Goal: Transaction & Acquisition: Book appointment/travel/reservation

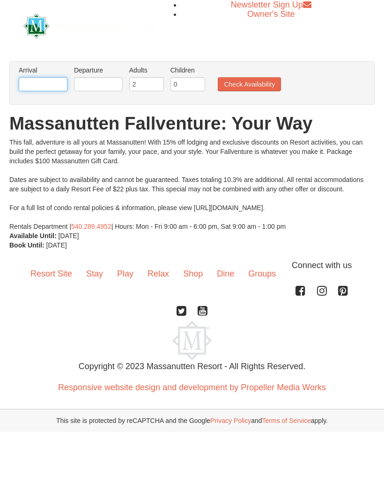
click at [55, 85] on input "text" at bounding box center [43, 84] width 49 height 14
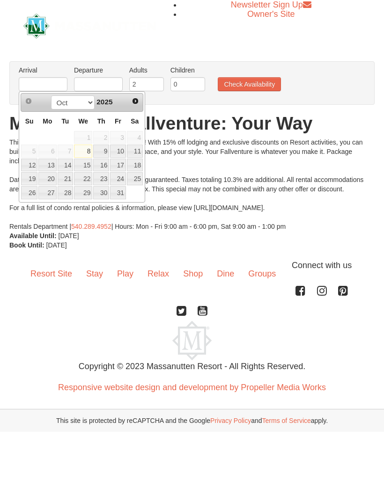
click at [92, 156] on link "8" at bounding box center [83, 151] width 18 height 13
type input "[DATE]"
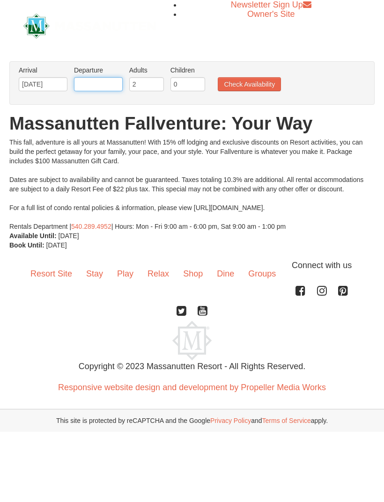
click at [114, 86] on input "text" at bounding box center [98, 84] width 49 height 14
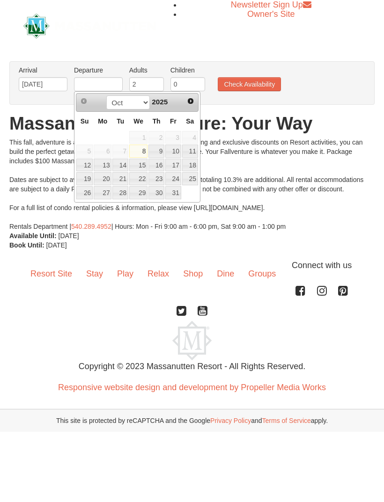
click at [195, 154] on link "11" at bounding box center [190, 151] width 16 height 13
type input "[DATE]"
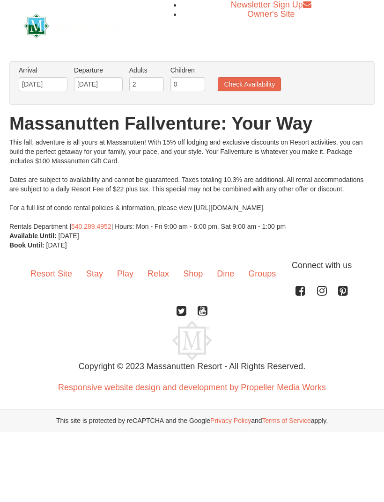
click at [265, 85] on button "Check Availability" at bounding box center [249, 84] width 63 height 14
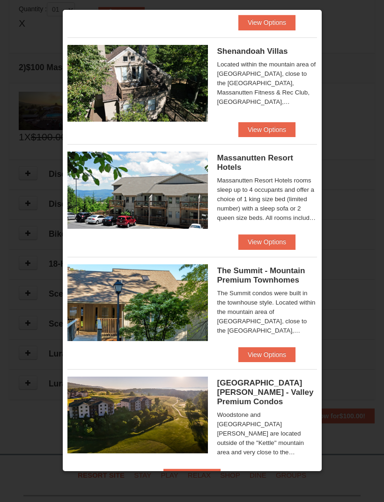
scroll to position [222, 0]
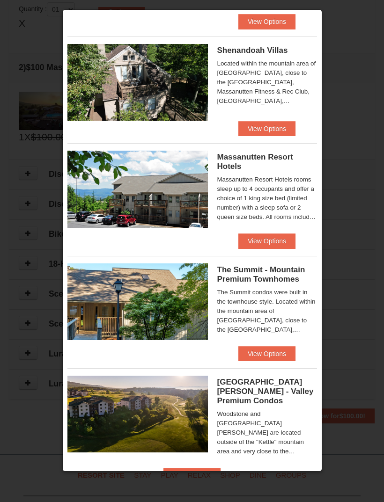
click at [220, 468] on button "View Options" at bounding box center [191, 475] width 57 height 15
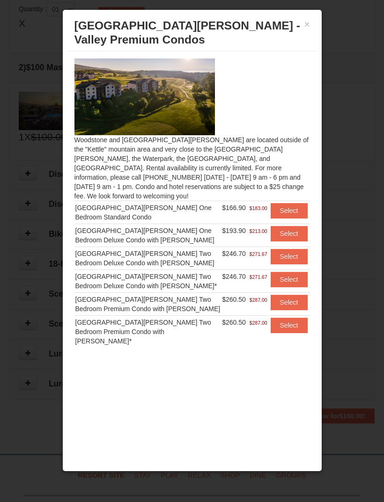
click at [309, 28] on button "×" at bounding box center [307, 24] width 6 height 9
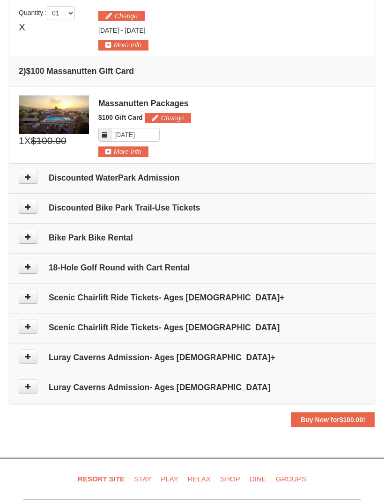
scroll to position [299, 0]
click at [144, 154] on button "More Info" at bounding box center [123, 151] width 50 height 10
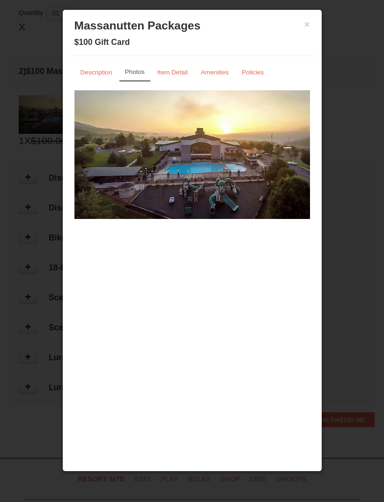
click at [307, 24] on button "×" at bounding box center [307, 24] width 6 height 9
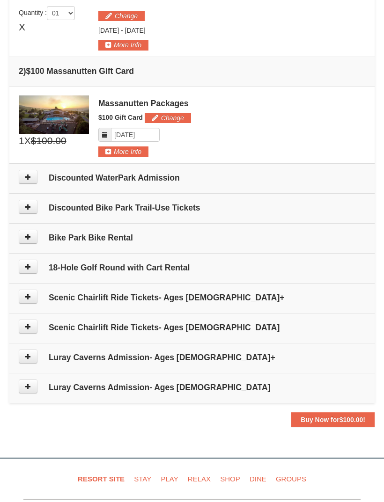
click at [33, 264] on button at bounding box center [28, 267] width 19 height 14
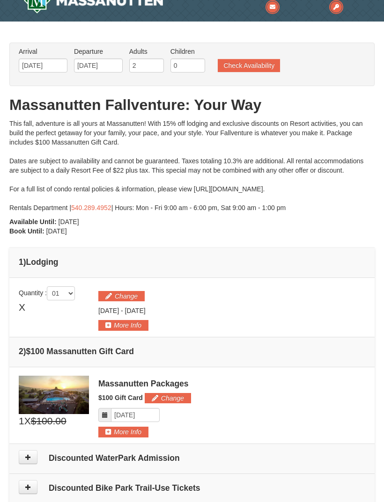
scroll to position [0, 0]
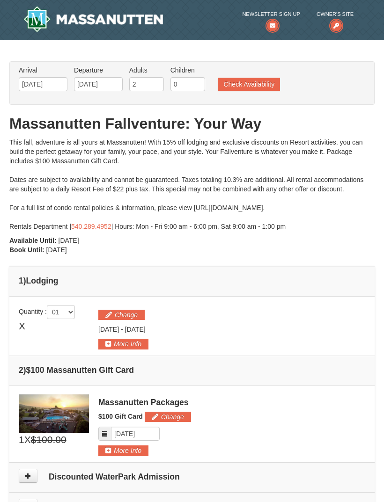
click at [266, 86] on button "Check Availability" at bounding box center [249, 84] width 62 height 13
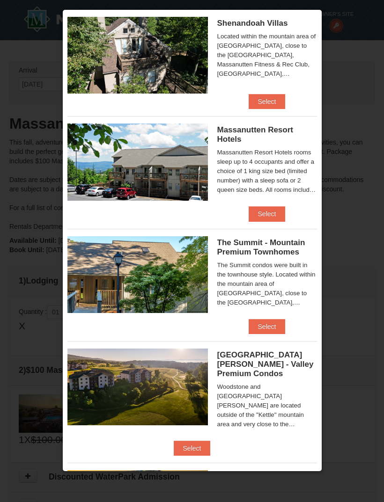
scroll to position [285, 0]
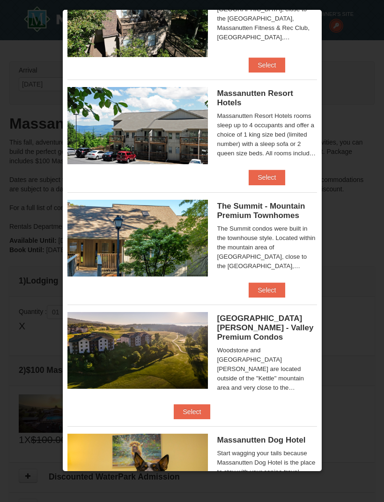
click at [289, 176] on li "Massanutten Resort Hotels Hotel Queen Room $143.50 $157.00" at bounding box center [191, 132] width 249 height 105
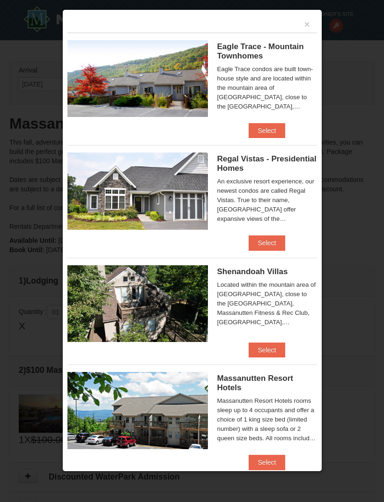
scroll to position [0, 0]
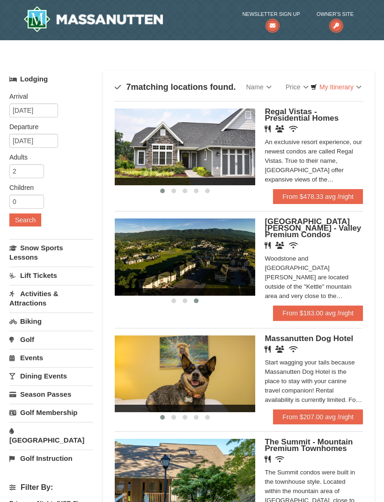
click at [226, 261] on img at bounding box center [185, 257] width 140 height 77
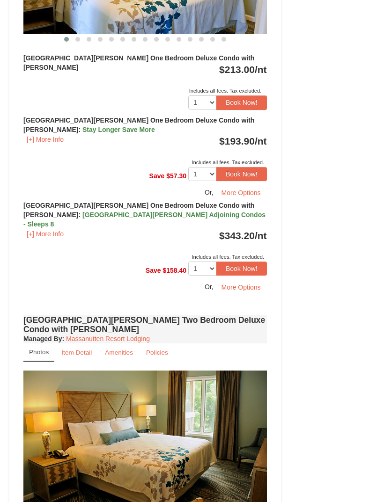
scroll to position [1018, 0]
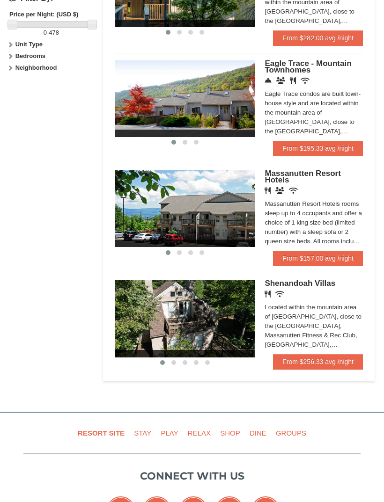
scroll to position [489, 0]
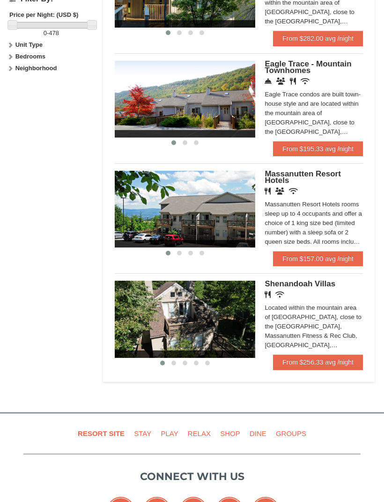
click at [320, 256] on link "From $157.00 avg /night" at bounding box center [318, 258] width 90 height 15
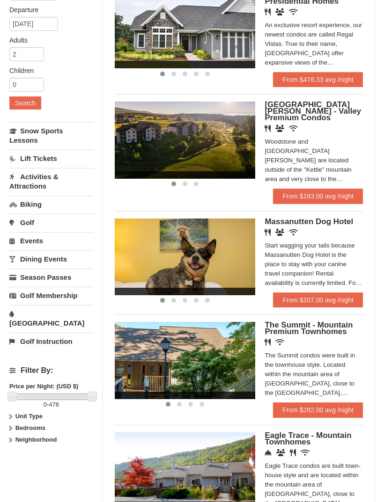
scroll to position [117, 0]
click at [327, 190] on link "From $183.00 avg /night" at bounding box center [318, 196] width 90 height 15
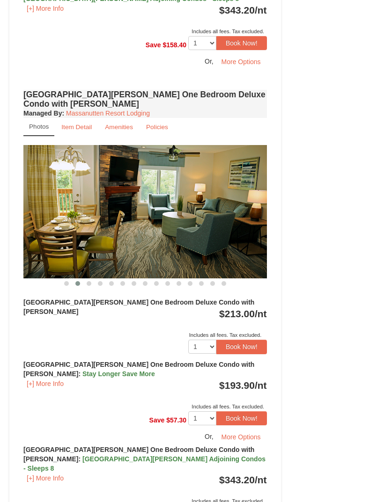
scroll to position [743, 0]
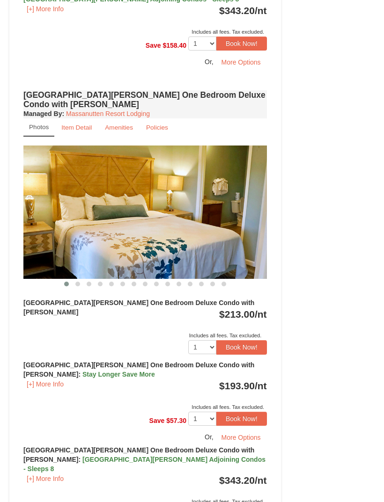
click at [216, 200] on img at bounding box center [144, 212] width 243 height 133
click at [216, 340] on button "Book Now!" at bounding box center [241, 347] width 51 height 14
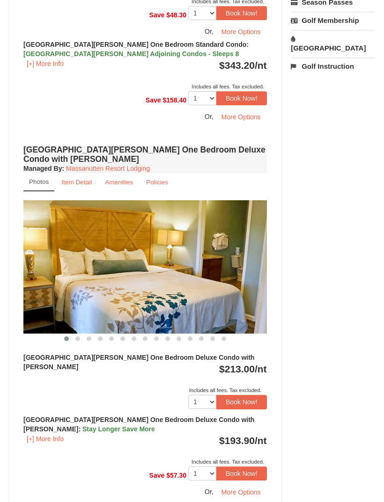
scroll to position [699, 0]
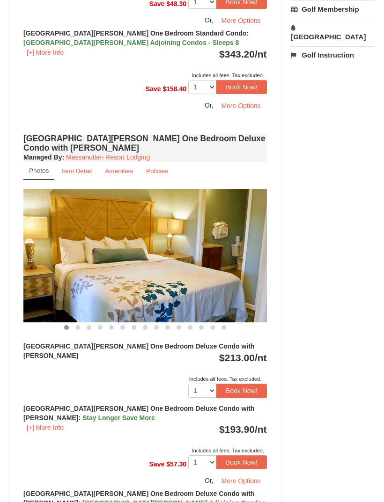
click at [216, 384] on button "Book Now!" at bounding box center [241, 391] width 51 height 14
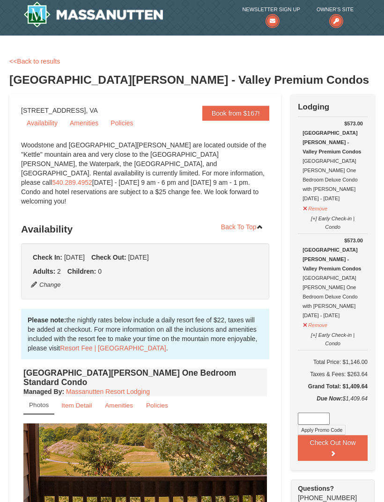
scroll to position [5, 0]
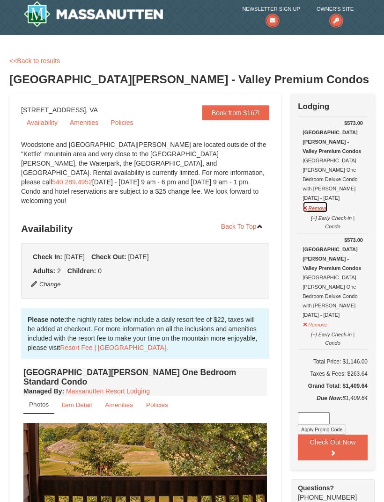
click at [323, 201] on button "Remove" at bounding box center [314, 207] width 25 height 12
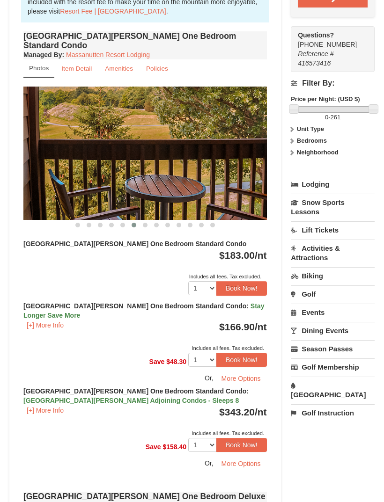
scroll to position [342, 0]
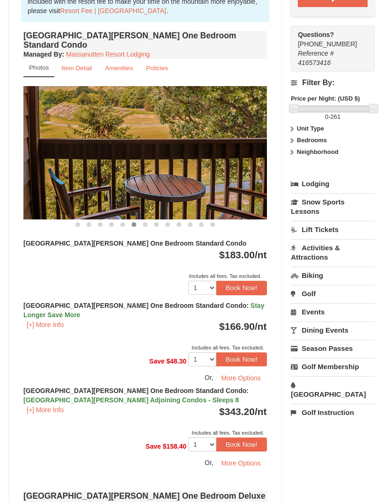
click at [297, 137] on strong "Bedrooms" at bounding box center [312, 140] width 30 height 7
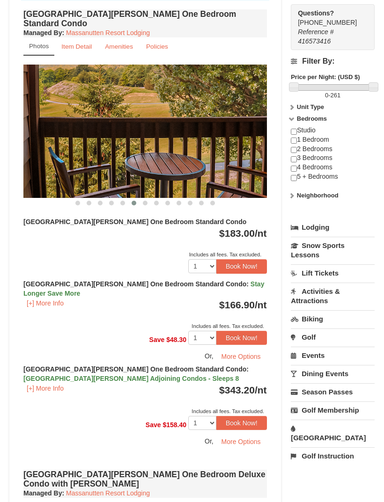
scroll to position [364, 0]
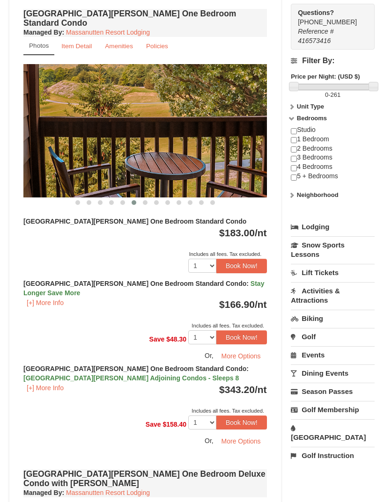
click at [312, 329] on link "Golf" at bounding box center [333, 337] width 84 height 17
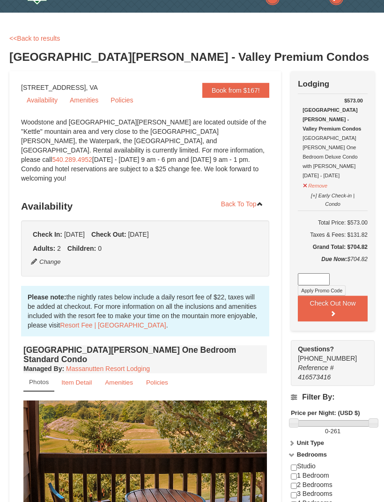
scroll to position [28, 0]
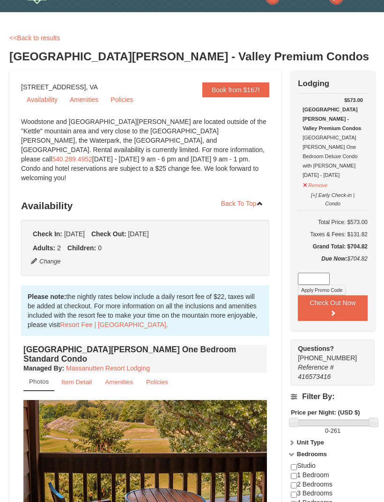
click at [344, 296] on button "Check Out Now" at bounding box center [333, 309] width 70 height 26
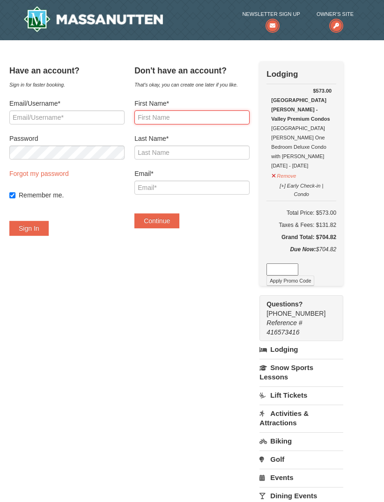
click at [248, 117] on input "First Name*" at bounding box center [191, 117] width 115 height 14
type input "[PERSON_NAME]"
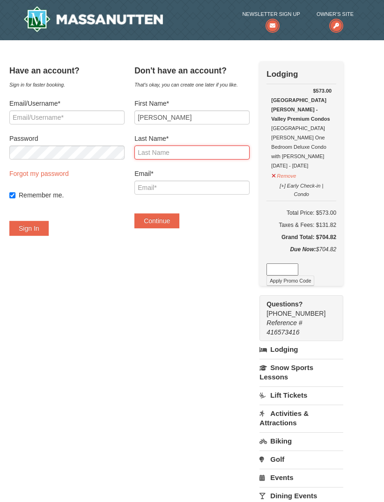
type input "Lands"
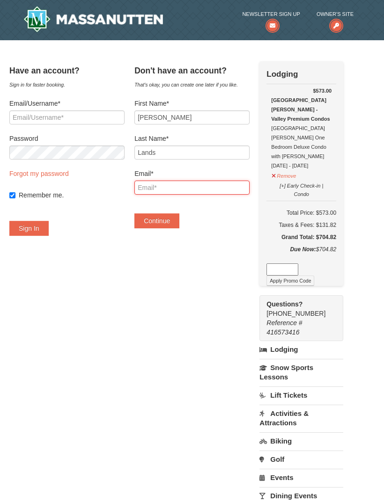
type input "[EMAIL_ADDRESS][DOMAIN_NAME]"
click at [319, 179] on button "[+] Early Check-in | Condo" at bounding box center [301, 189] width 60 height 20
click at [293, 179] on button "[+] Early Check-in | Condo" at bounding box center [301, 189] width 60 height 20
click at [179, 219] on button "Continue" at bounding box center [156, 220] width 45 height 15
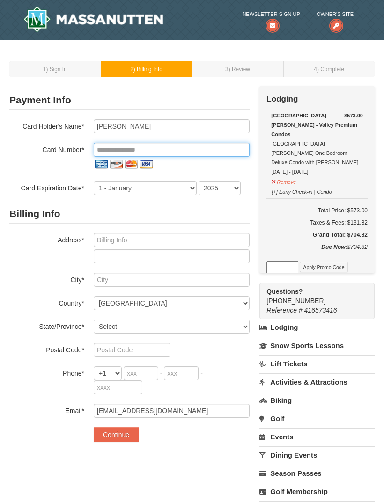
click at [239, 149] on input "tel" at bounding box center [172, 150] width 156 height 14
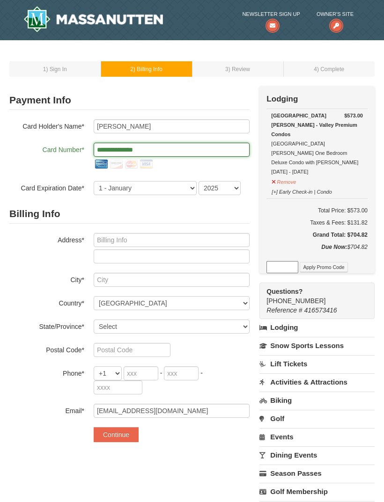
type input "**********"
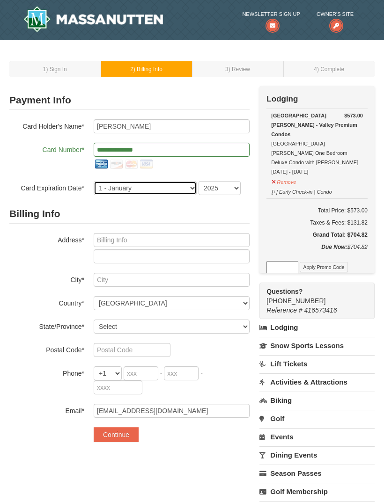
click at [192, 191] on select "1 - [DATE] - [DATE] - [DATE] - [DATE] - [DATE] - [DATE] - [DATE] - [DATE] - [DA…" at bounding box center [145, 188] width 103 height 14
select select "8"
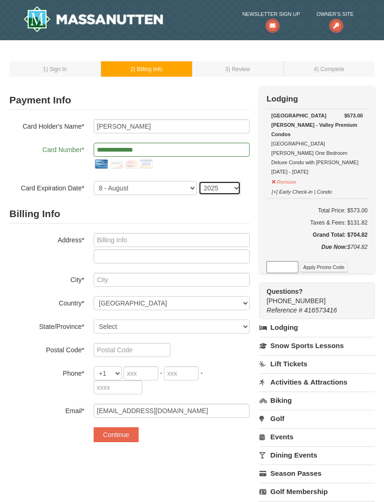
click at [234, 191] on select "2025 2026 2027 2028 2029 2030 2031 2032 2033 2034" at bounding box center [219, 188] width 42 height 14
select select "2028"
click at [221, 242] on input "text" at bounding box center [172, 240] width 156 height 14
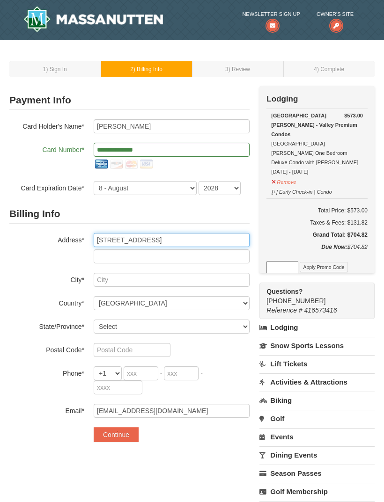
type input "[STREET_ADDRESS]"
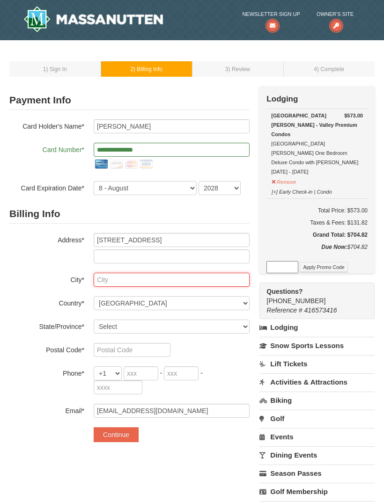
click at [231, 282] on input "text" at bounding box center [172, 280] width 156 height 14
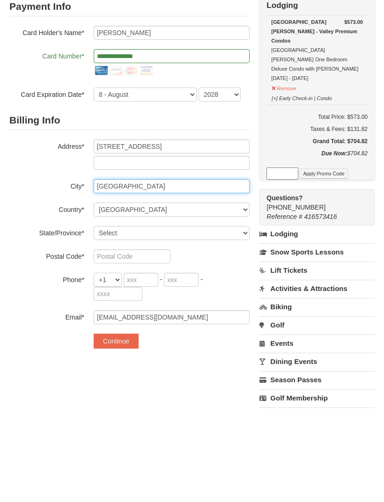
type input "[GEOGRAPHIC_DATA]"
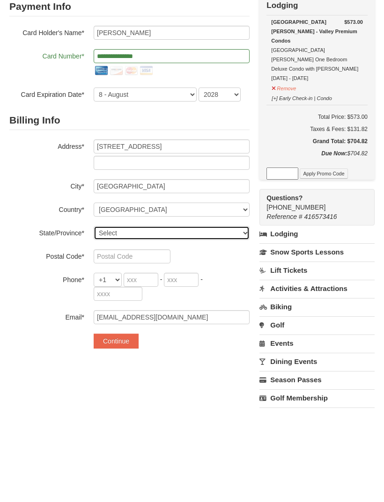
click at [244, 320] on select "Select [US_STATE] [US_STATE] [US_STATE] [US_STATE] [US_STATE] [US_STATE] [US_ST…" at bounding box center [172, 327] width 156 height 14
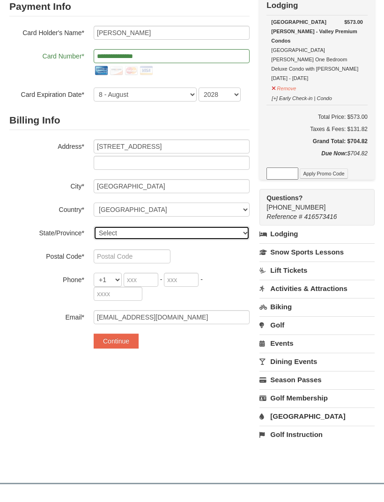
select select "VA"
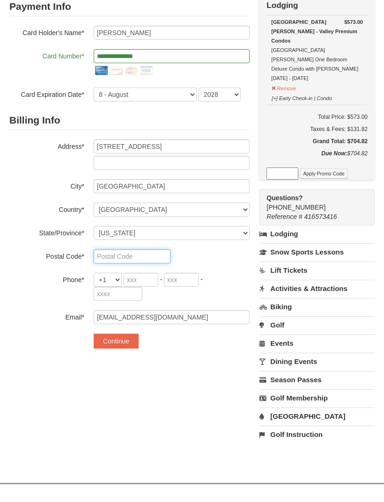
click at [166, 259] on input "text" at bounding box center [132, 256] width 77 height 14
type input "22309"
click at [152, 278] on input "tel" at bounding box center [141, 280] width 35 height 14
type input "571"
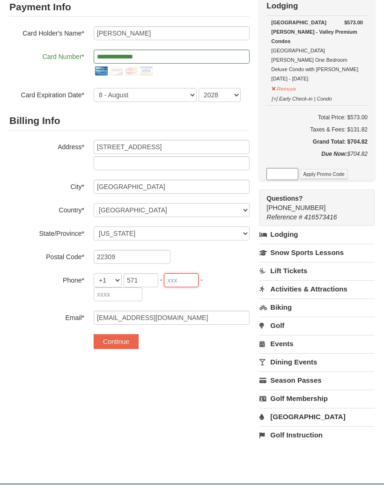
type input "213"
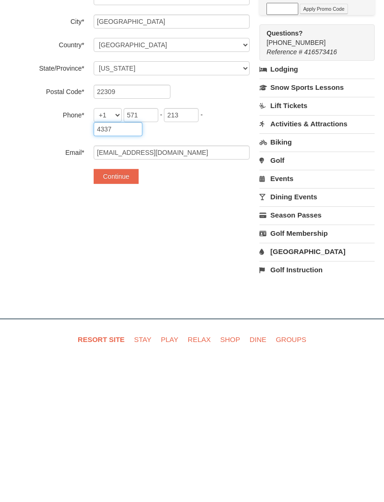
scroll to position [101, 0]
type input "4337"
click at [131, 326] on button "Continue" at bounding box center [116, 333] width 45 height 15
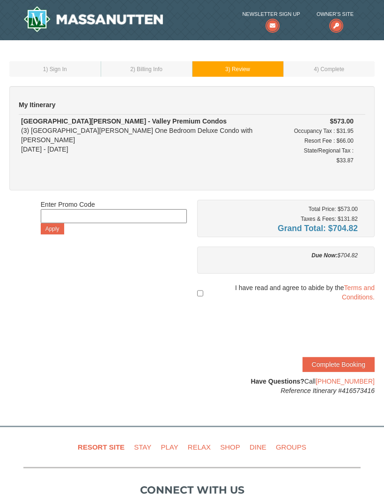
click at [206, 283] on span "I have read and agree to abide by the Terms and Conditions." at bounding box center [289, 292] width 169 height 19
click at [202, 285] on input "checkbox" at bounding box center [200, 293] width 6 height 17
checkbox input "true"
click at [348, 357] on button "Complete Booking" at bounding box center [338, 364] width 72 height 15
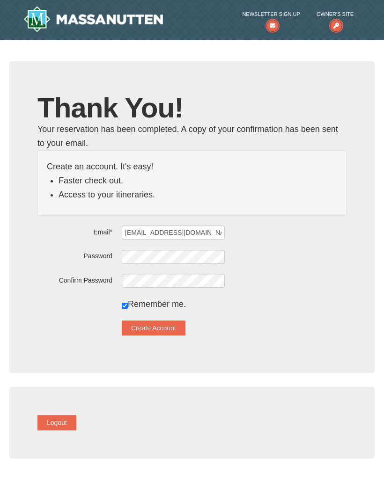
click at [185, 327] on button "Create Account" at bounding box center [154, 328] width 64 height 15
